Goal: Transaction & Acquisition: Purchase product/service

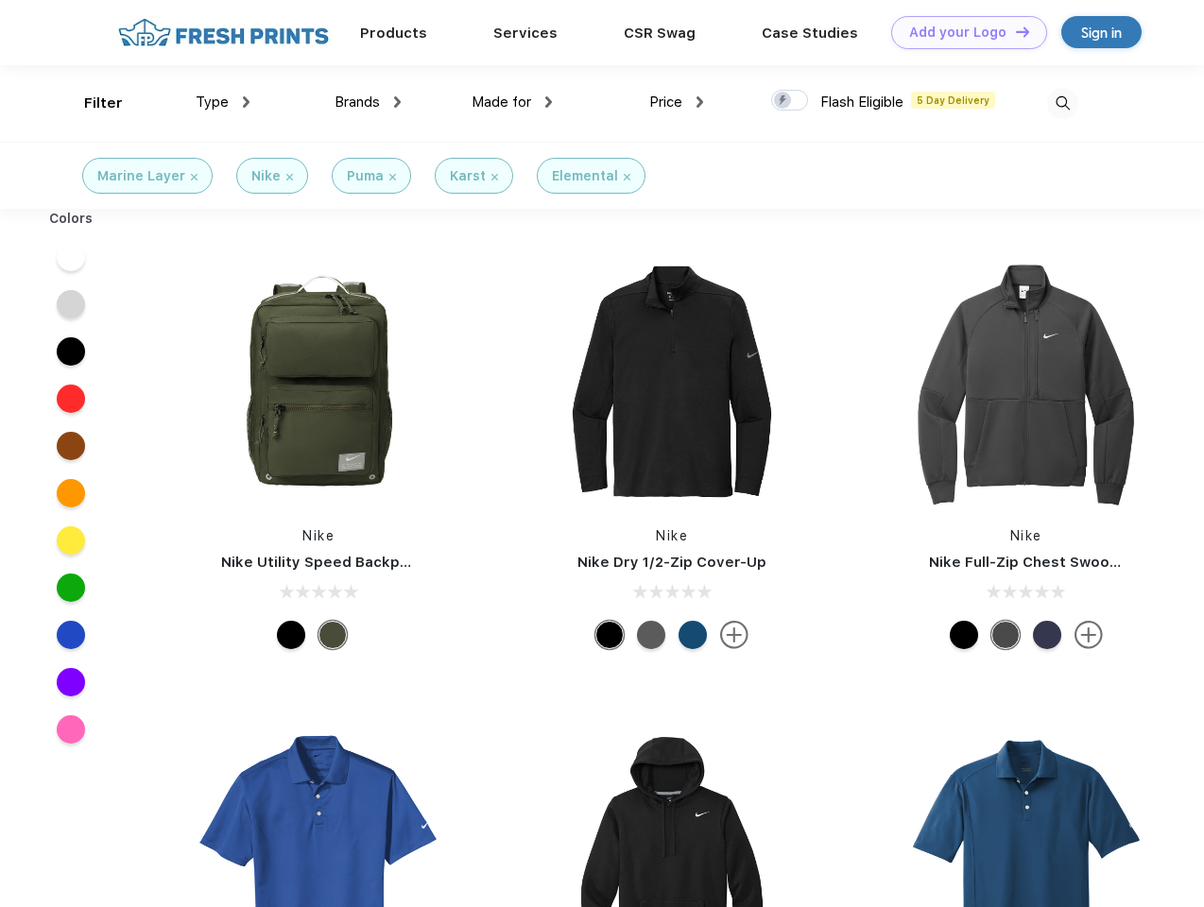
click at [962, 32] on link "Add your Logo Design Tool" at bounding box center [969, 32] width 156 height 33
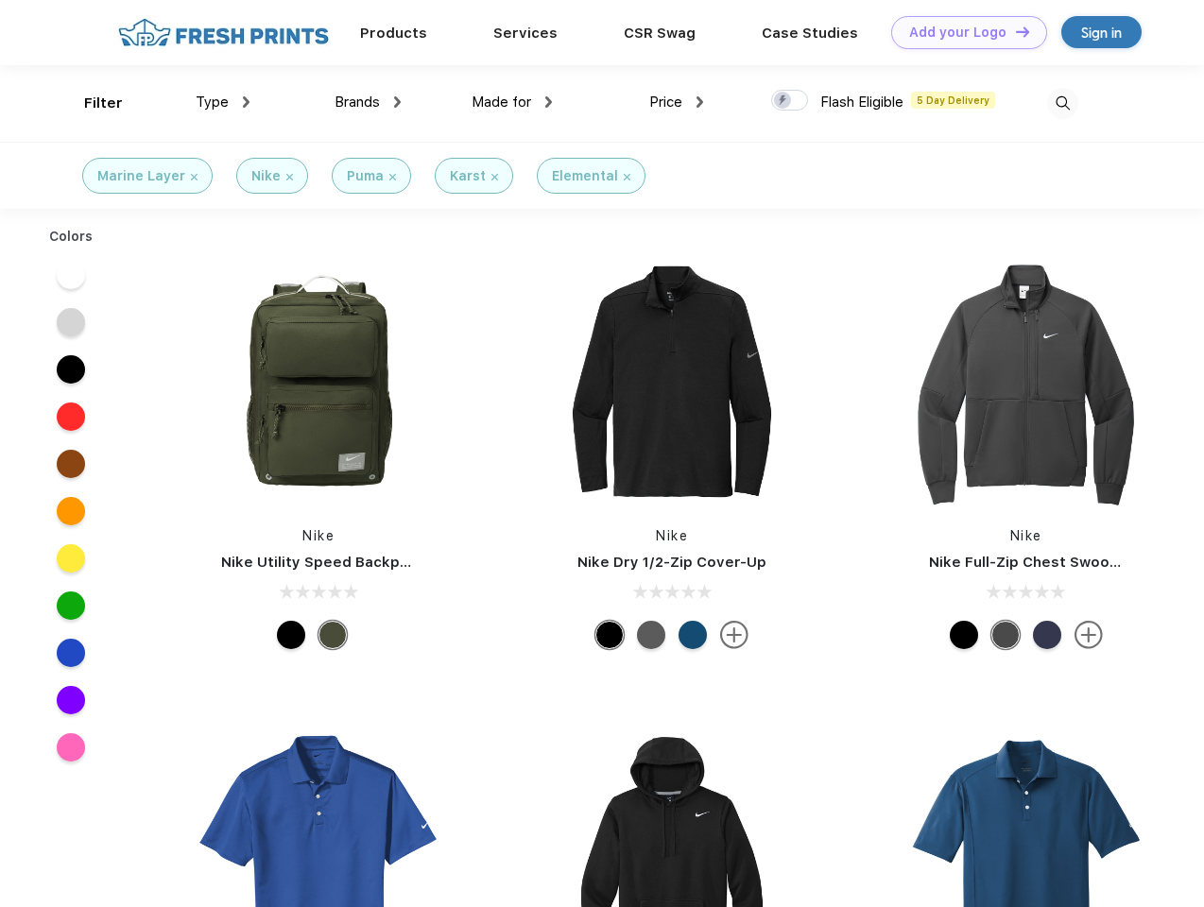
click at [0, 0] on div "Design Tool" at bounding box center [0, 0] width 0 height 0
click at [1014, 31] on link "Add your Logo Design Tool" at bounding box center [969, 32] width 156 height 33
click at [91, 103] on div "Filter" at bounding box center [103, 104] width 39 height 22
click at [223, 102] on span "Type" at bounding box center [212, 102] width 33 height 17
click at [368, 102] on span "Brands" at bounding box center [356, 102] width 45 height 17
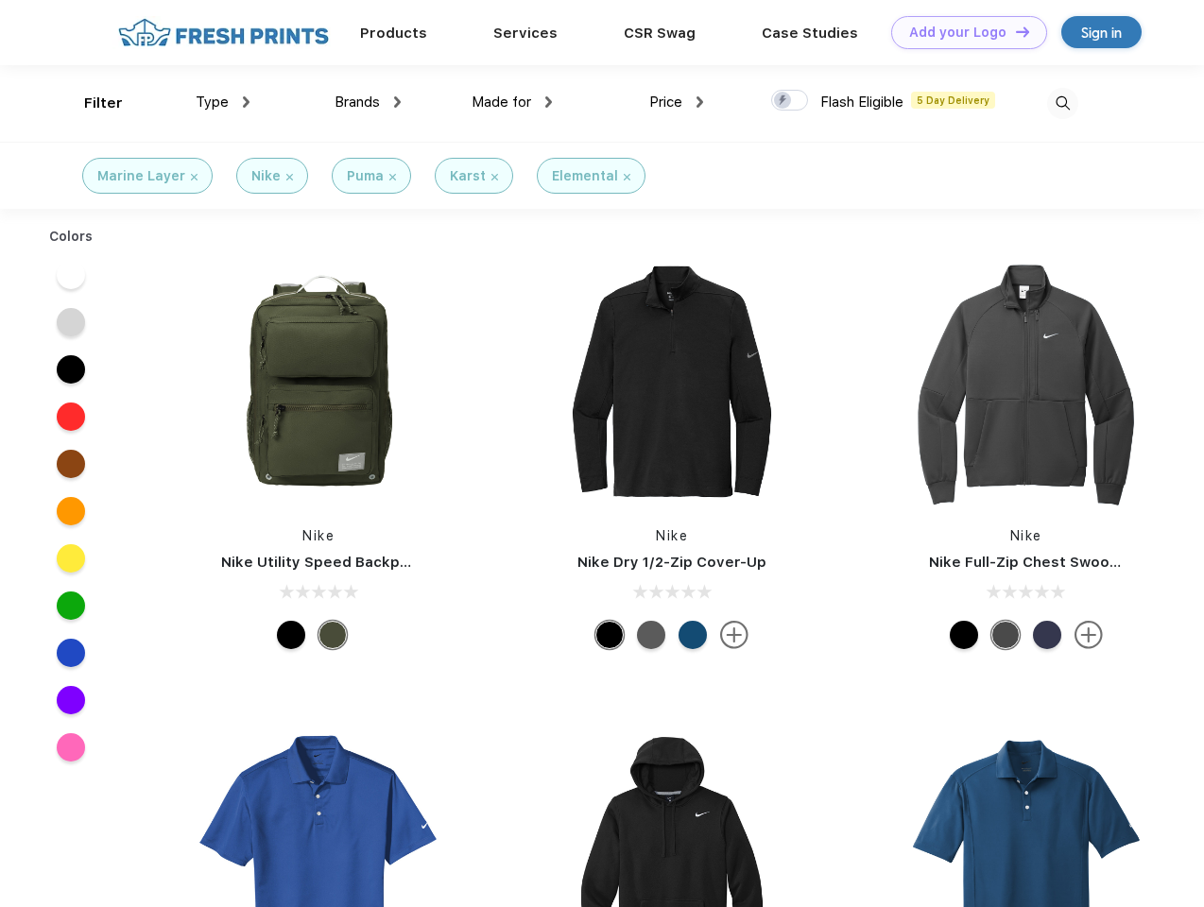
click at [512, 102] on span "Made for" at bounding box center [501, 102] width 60 height 17
click at [677, 102] on span "Price" at bounding box center [665, 102] width 33 height 17
click at [790, 101] on div at bounding box center [789, 100] width 37 height 21
click at [783, 101] on input "checkbox" at bounding box center [777, 95] width 12 height 12
click at [1062, 103] on img at bounding box center [1062, 103] width 31 height 31
